Goal: Transaction & Acquisition: Book appointment/travel/reservation

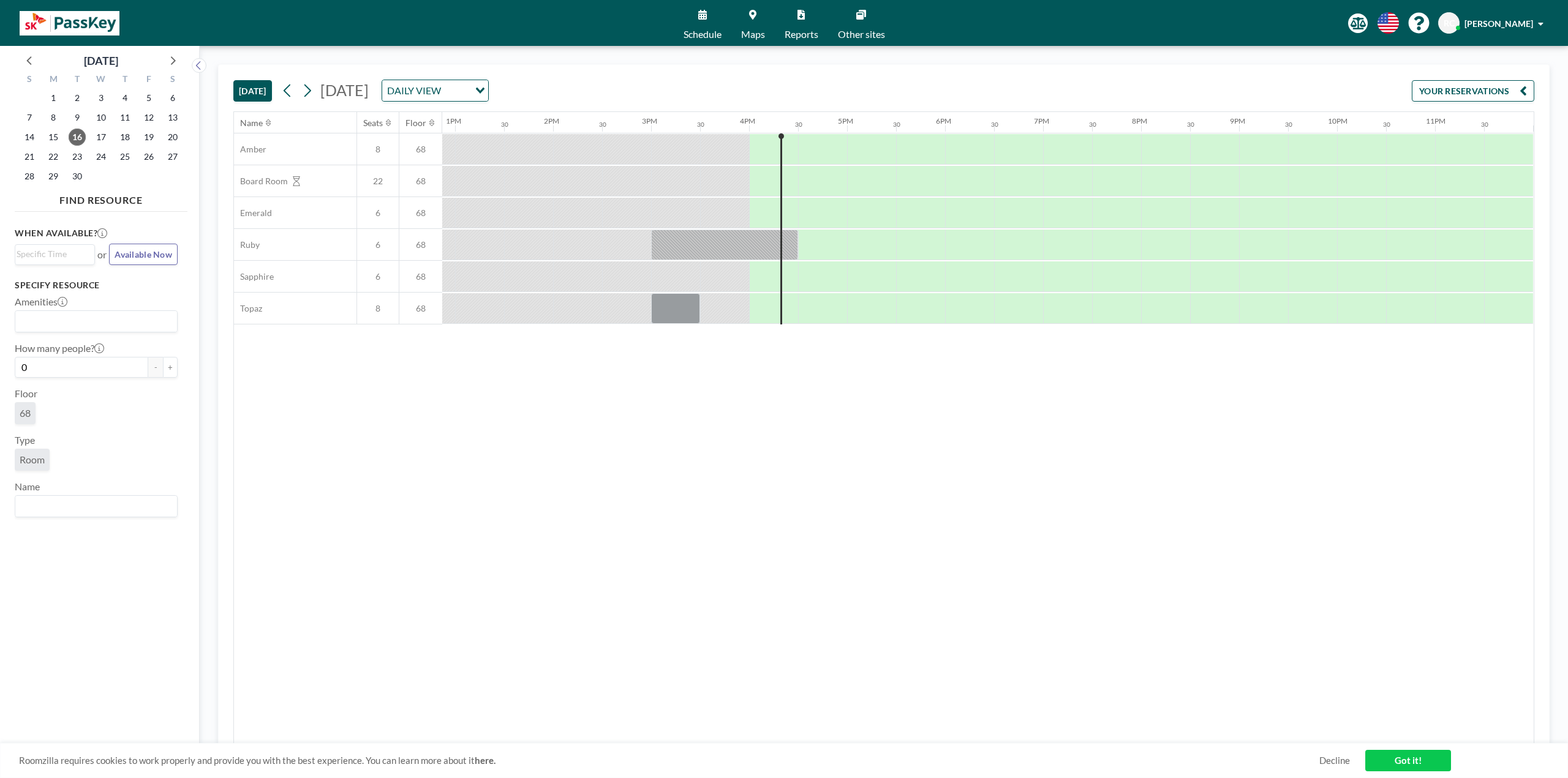
scroll to position [0, 1261]
click at [759, 26] on link "Maps" at bounding box center [752, 23] width 44 height 46
click at [818, 210] on div at bounding box center [822, 213] width 49 height 31
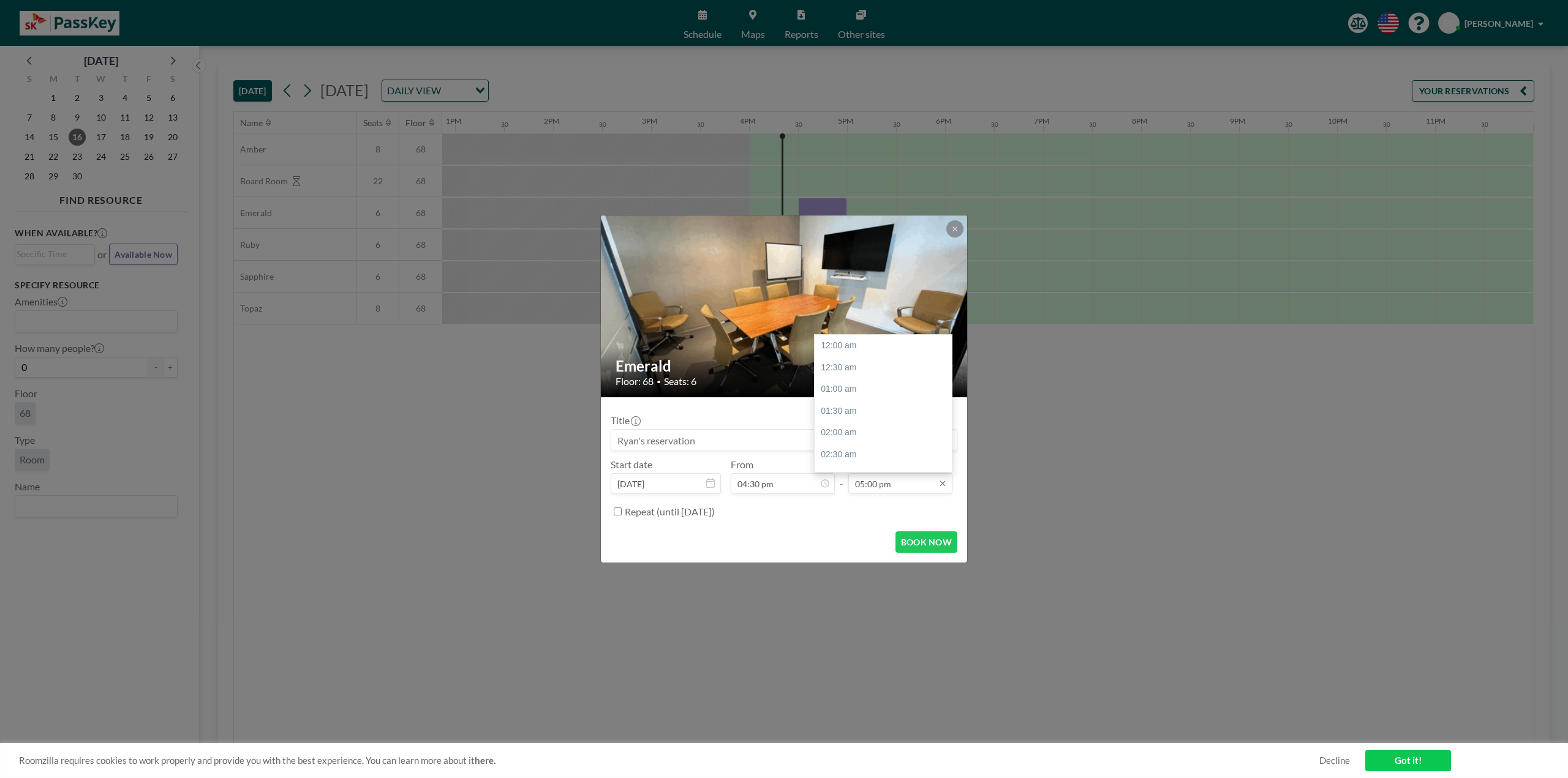
scroll to position [741, 0]
click at [883, 438] on input at bounding box center [784, 440] width 346 height 21
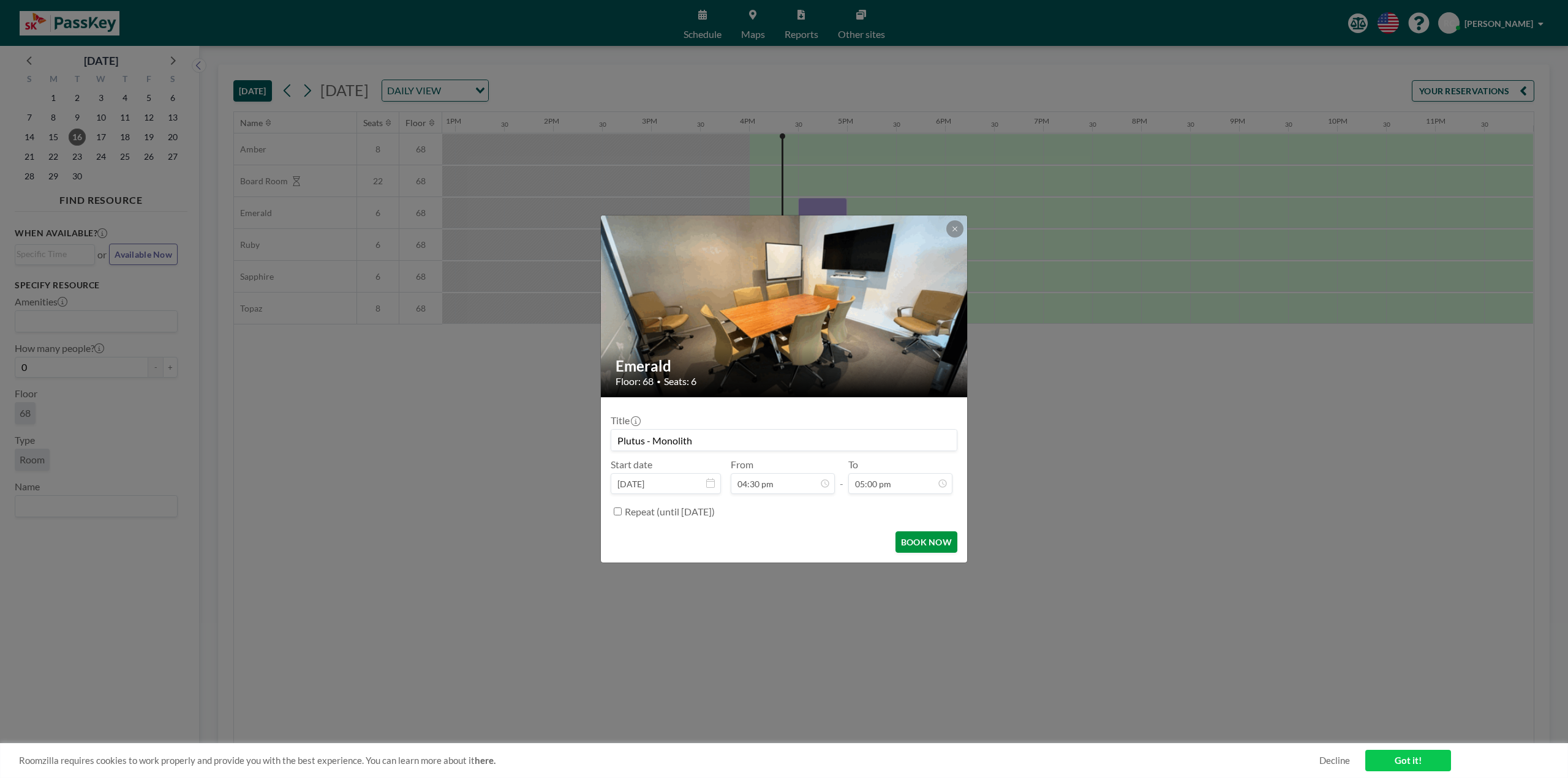
type input "Plutus - Monolith"
click at [939, 540] on button "BOOK NOW" at bounding box center [927, 542] width 62 height 21
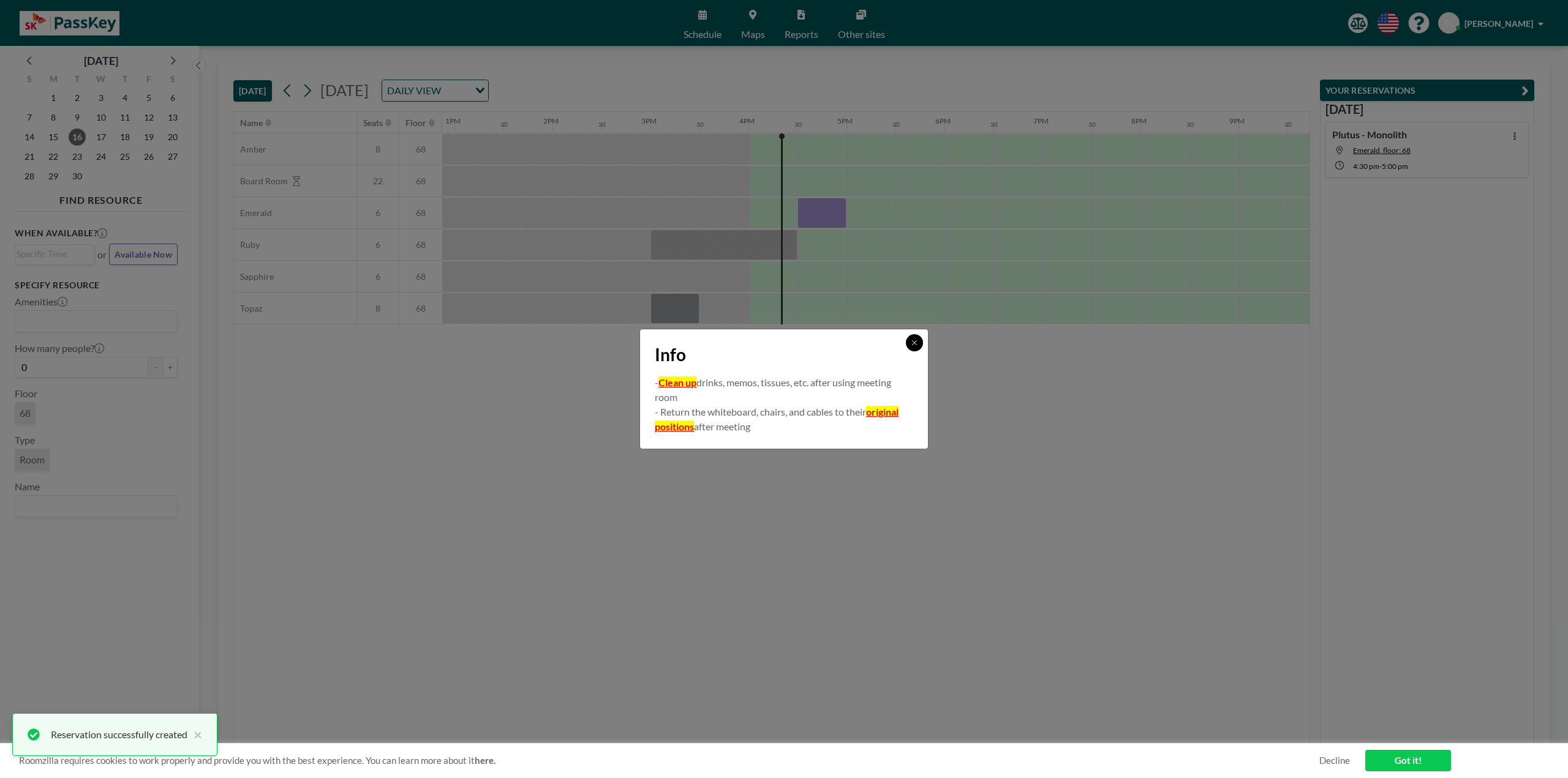
drag, startPoint x: 913, startPoint y: 340, endPoint x: 911, endPoint y: 347, distance: 7.3
click at [913, 340] on icon at bounding box center [915, 343] width 8 height 8
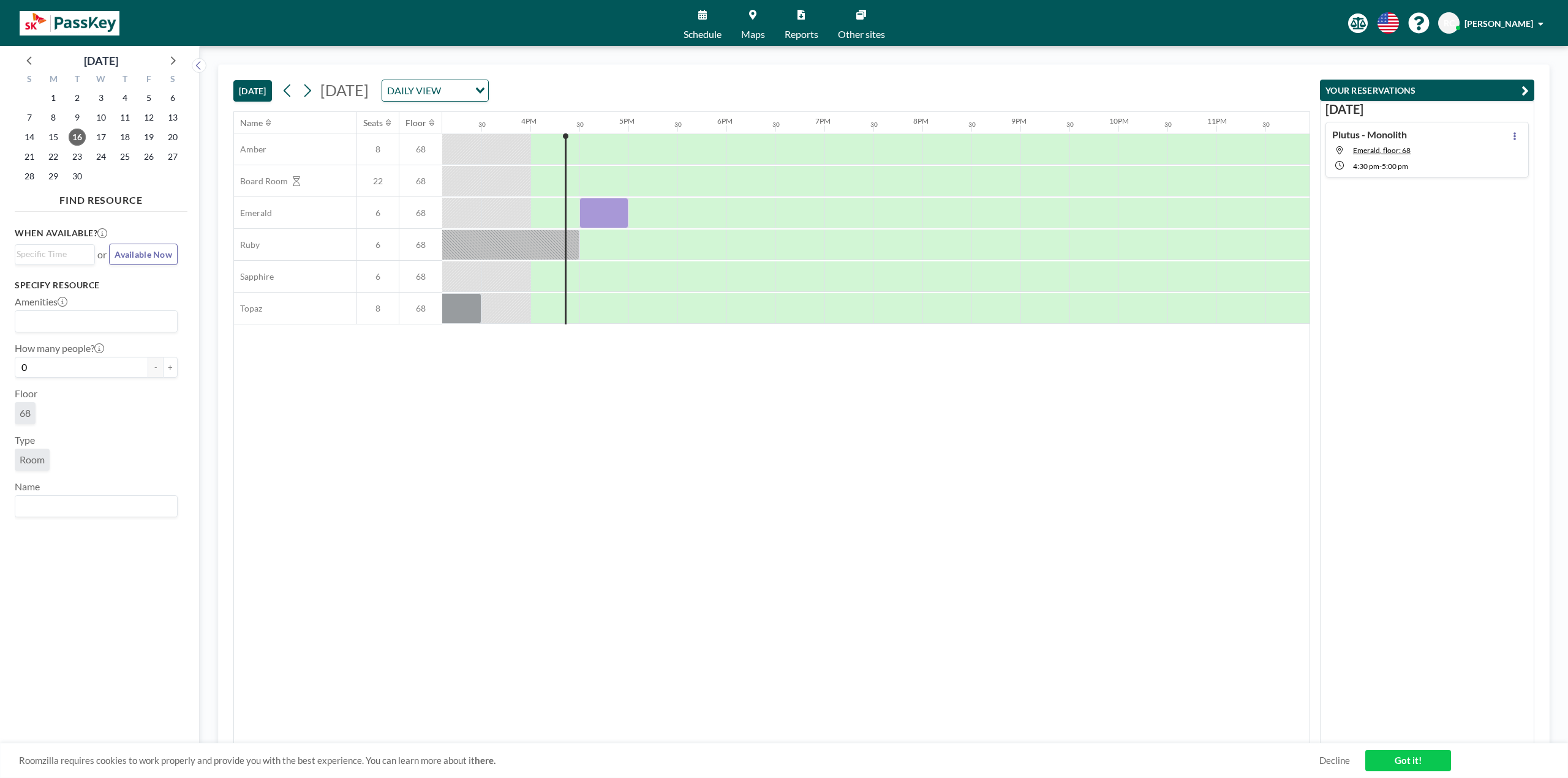
scroll to position [0, 1486]
